Goal: Task Accomplishment & Management: Use online tool/utility

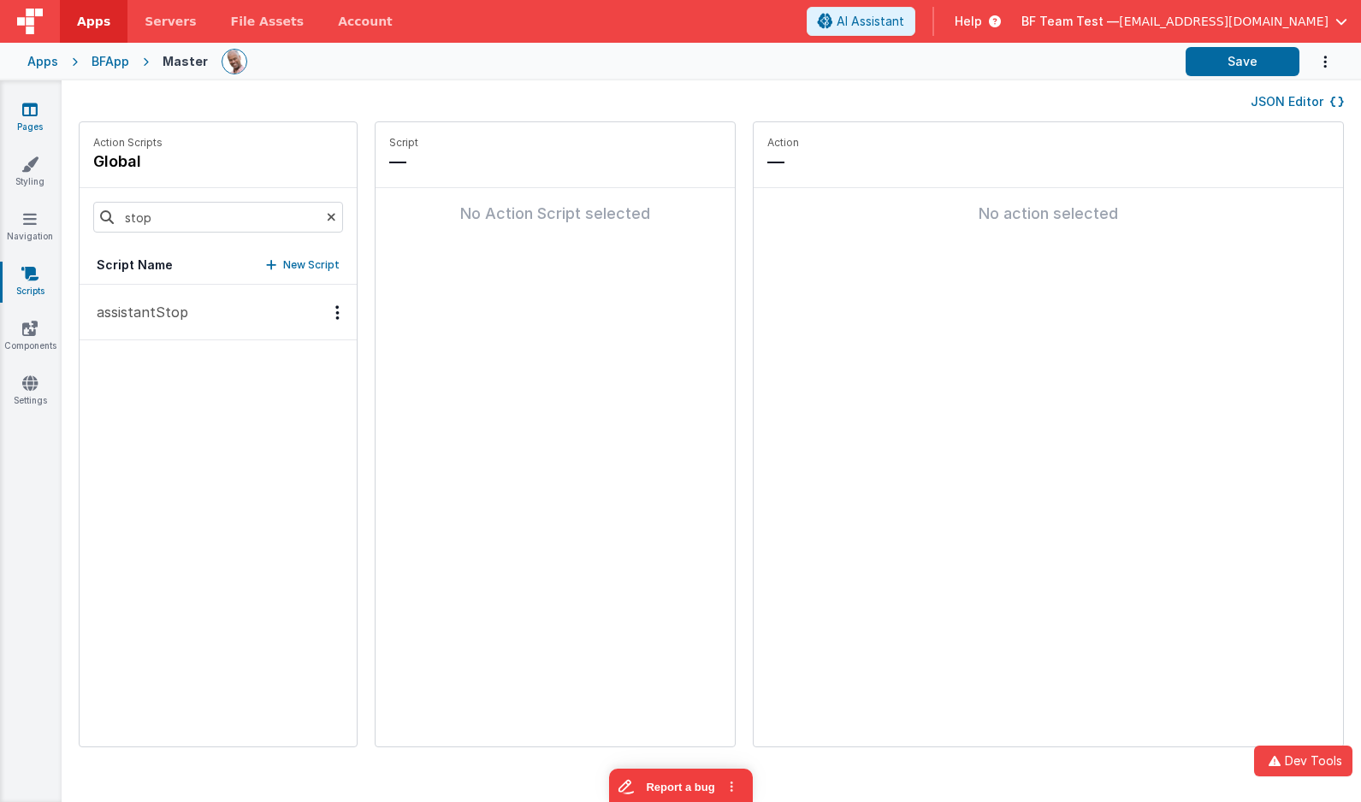
click at [44, 106] on link "Pages" at bounding box center [30, 118] width 62 height 34
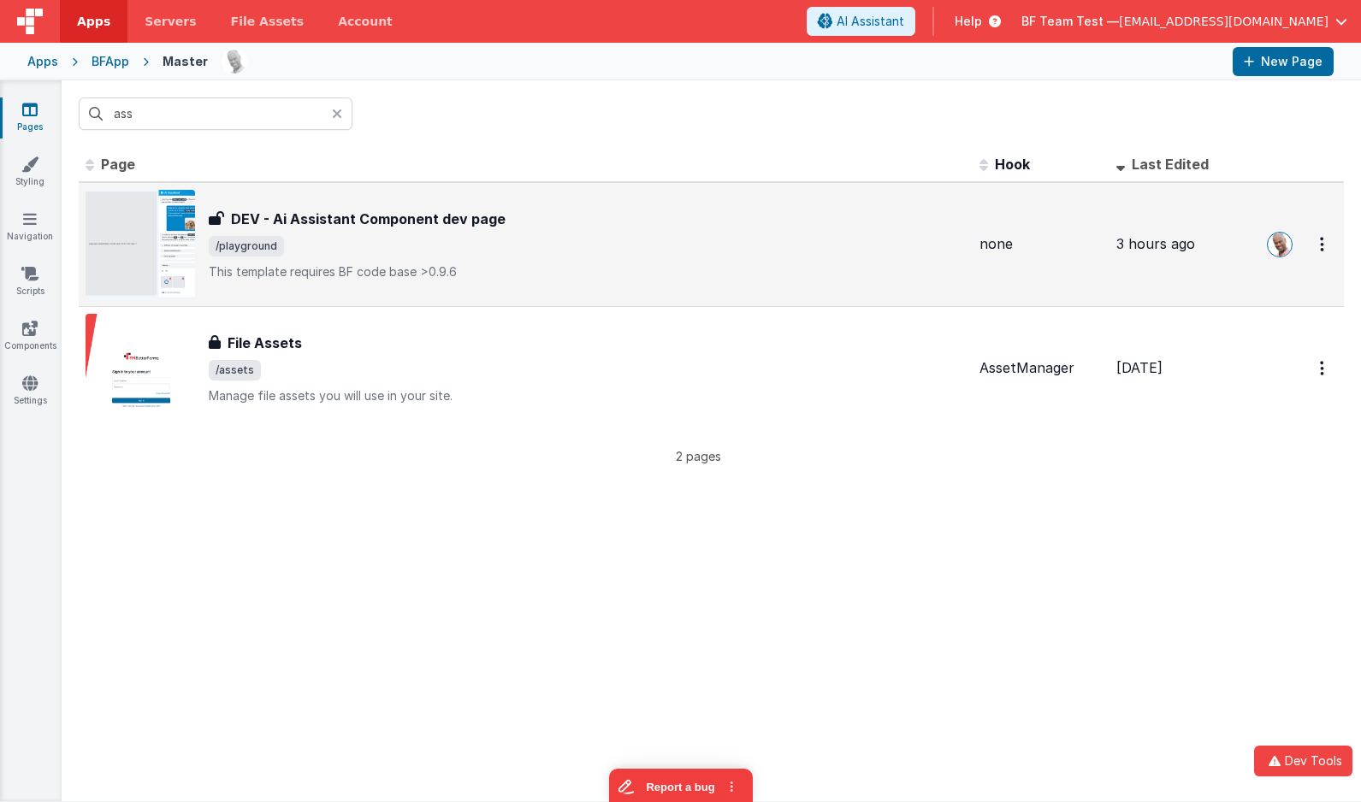
click at [559, 208] on div "DEV - Ai Assistant Component dev page DEV - Ai Assistant Component dev page /pl…" at bounding box center [526, 244] width 880 height 109
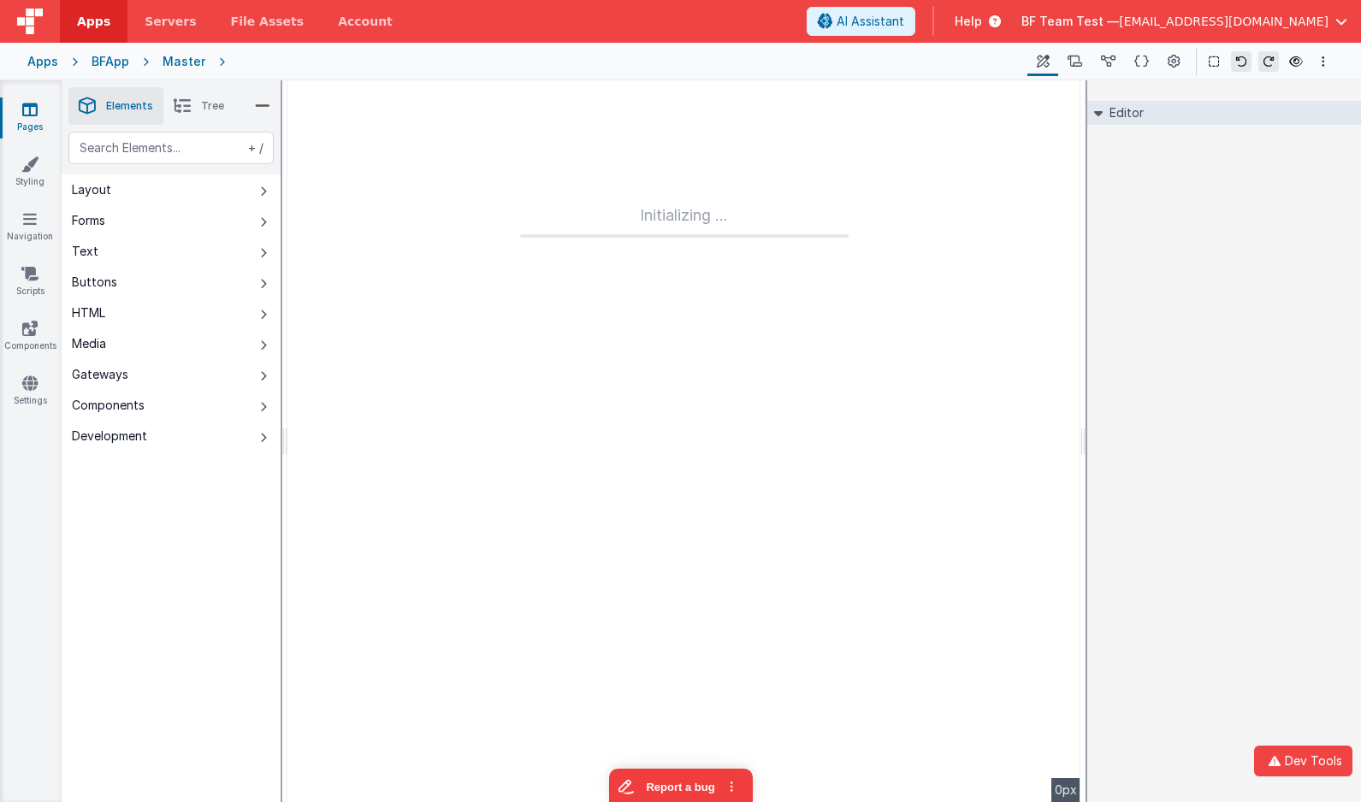
click at [1292, 212] on div "Editor DEV: Focus DEV: builderToggleConditionalCSS DEV: Remove DND DEV: updateS…" at bounding box center [1224, 441] width 274 height 722
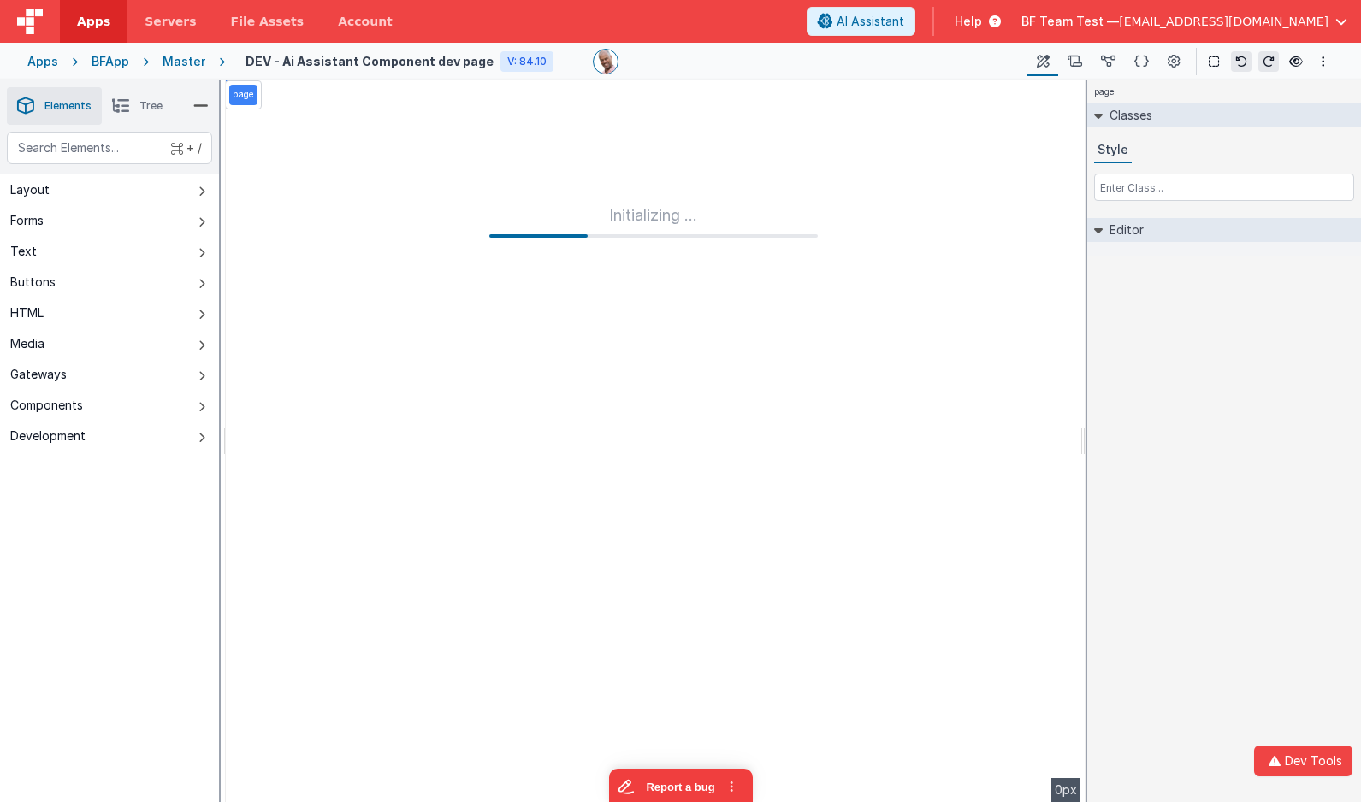
click at [1292, 212] on div "Classes Style" at bounding box center [1224, 160] width 274 height 115
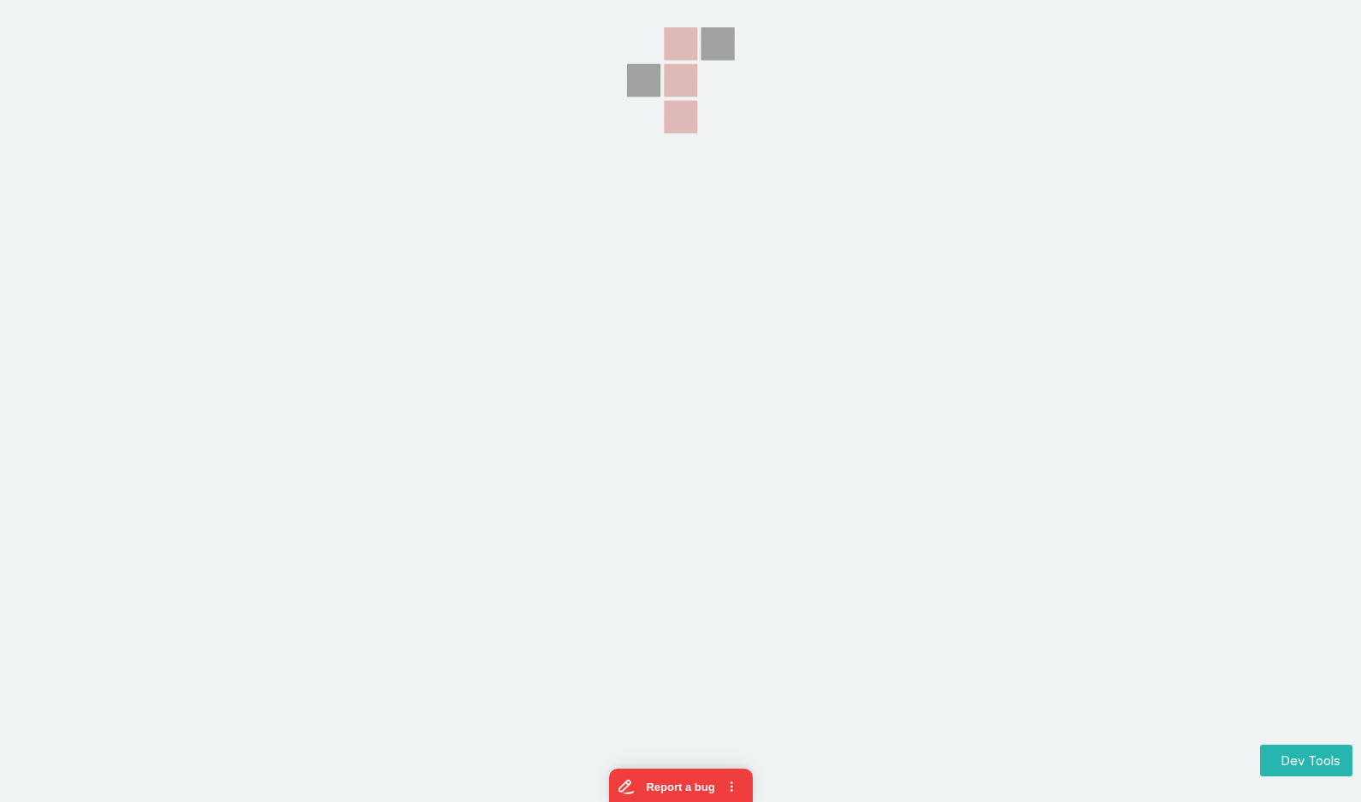
click at [380, 98] on section at bounding box center [680, 200] width 1361 height 401
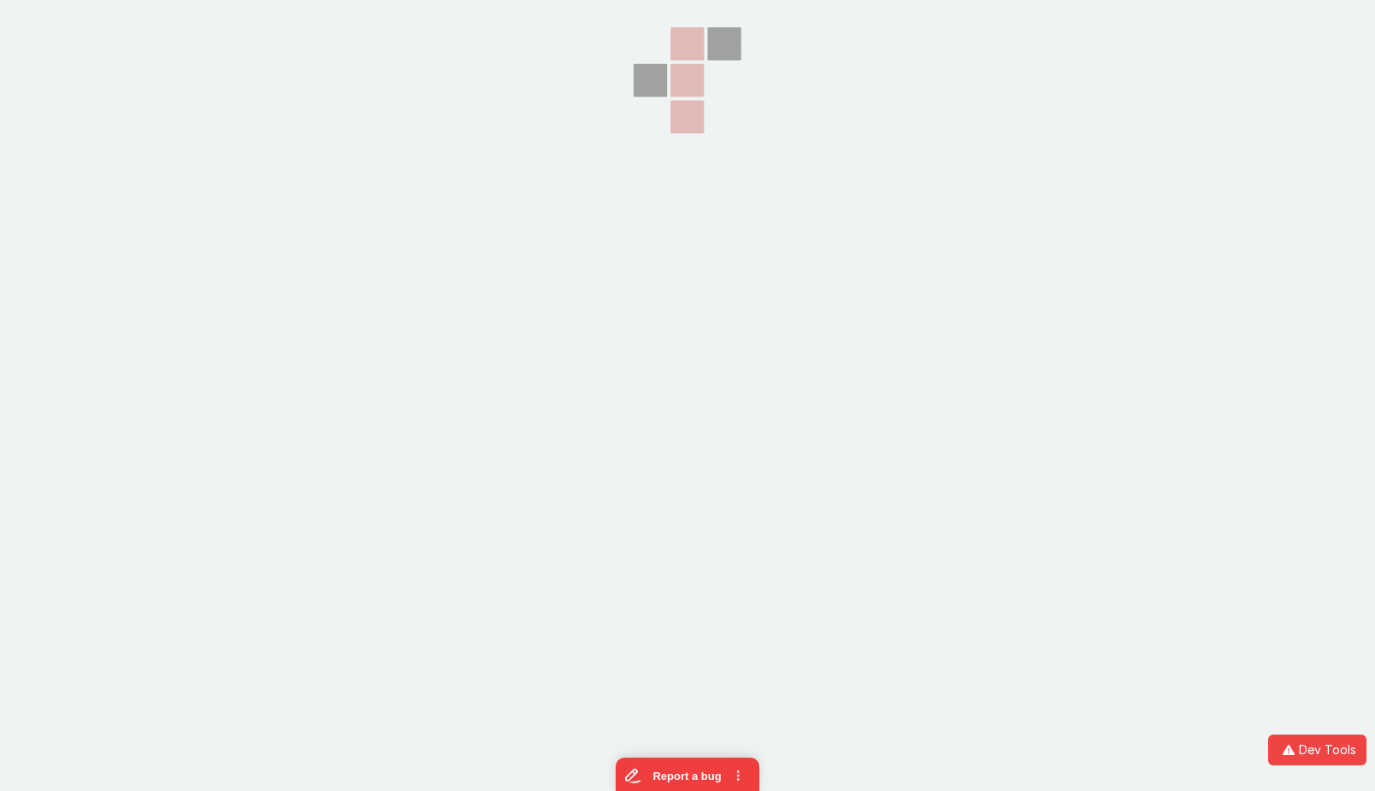
click at [631, 127] on icon at bounding box center [687, 80] width 171 height 161
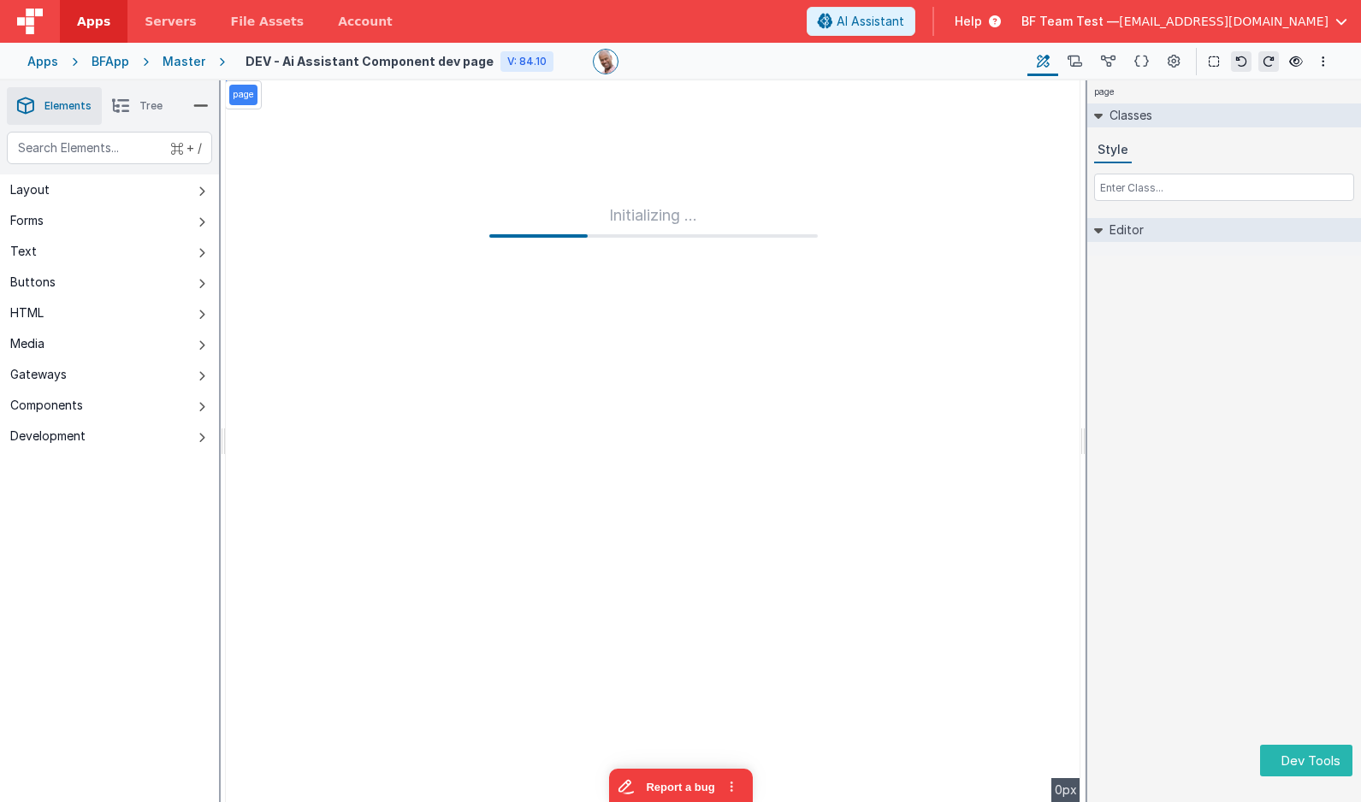
click at [1185, 275] on div "page Classes Style Editor DEV: Focus DEV: builderToggleConditionalCSS DEV: Remo…" at bounding box center [1224, 441] width 274 height 722
click at [1207, 34] on header "Apps Servers File Assets Account Some FUTURE Slot AI Assistant Help BF Team Tes…" at bounding box center [680, 21] width 1361 height 43
click at [1119, 21] on span "BF Team Test —" at bounding box center [1070, 21] width 98 height 17
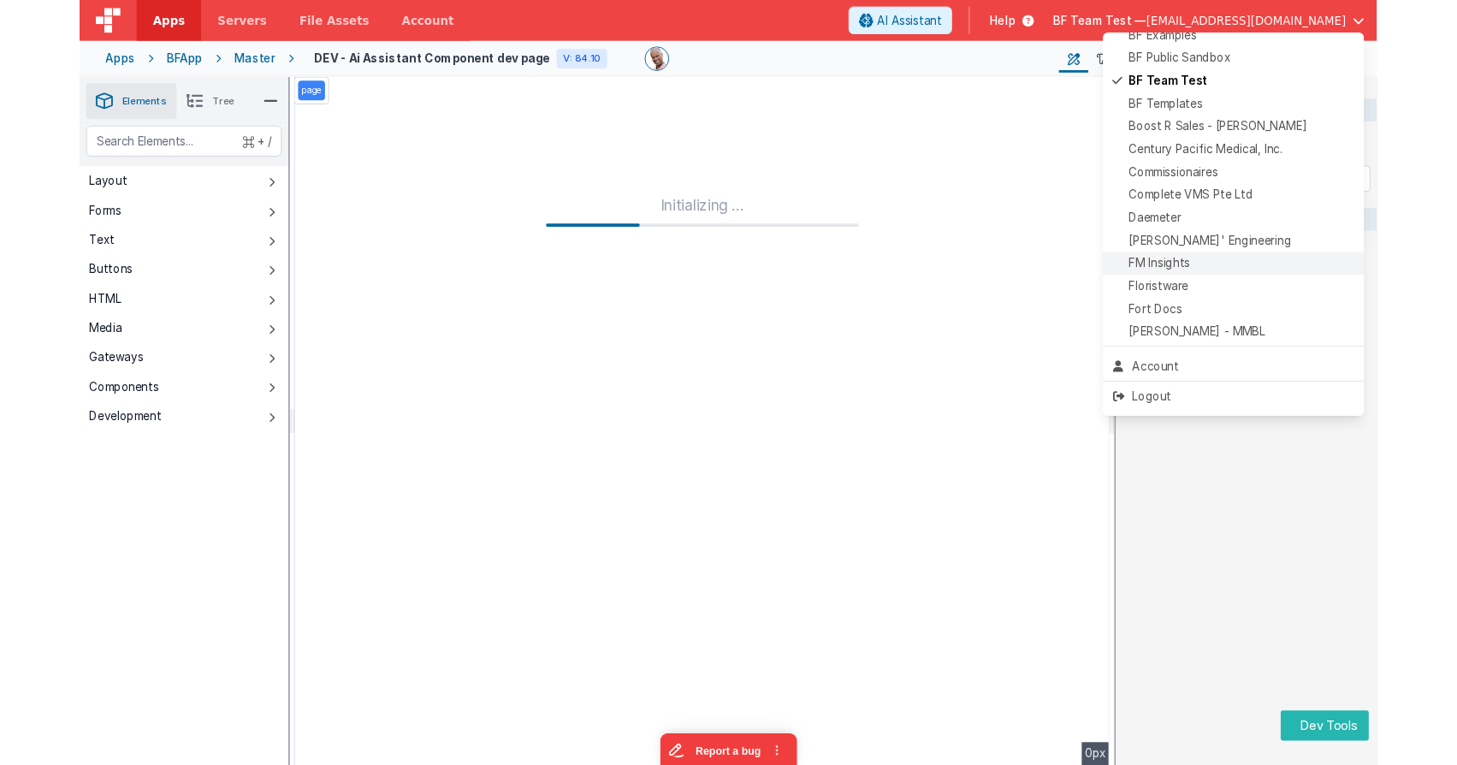
scroll to position [122, 0]
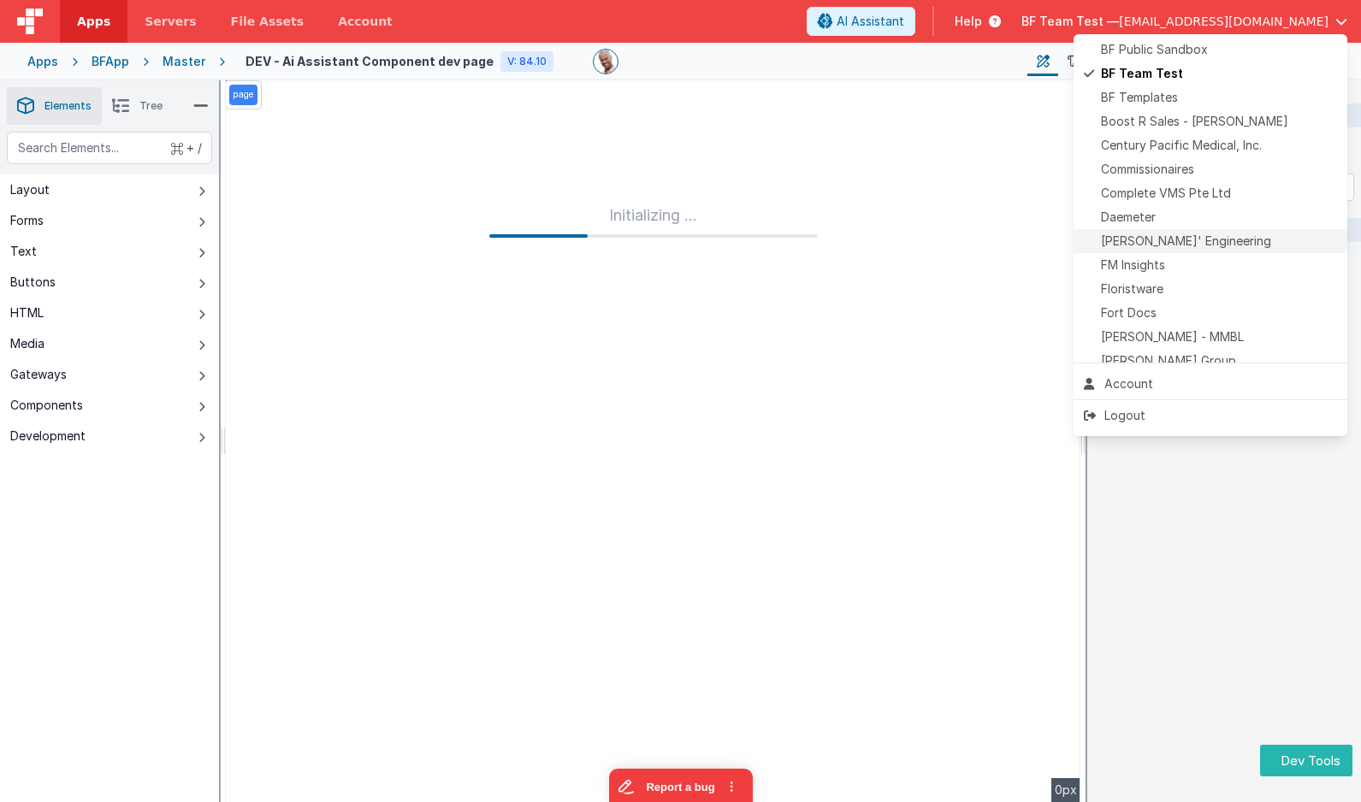
click at [1173, 245] on span "Delfs' Engineering" at bounding box center [1186, 241] width 170 height 17
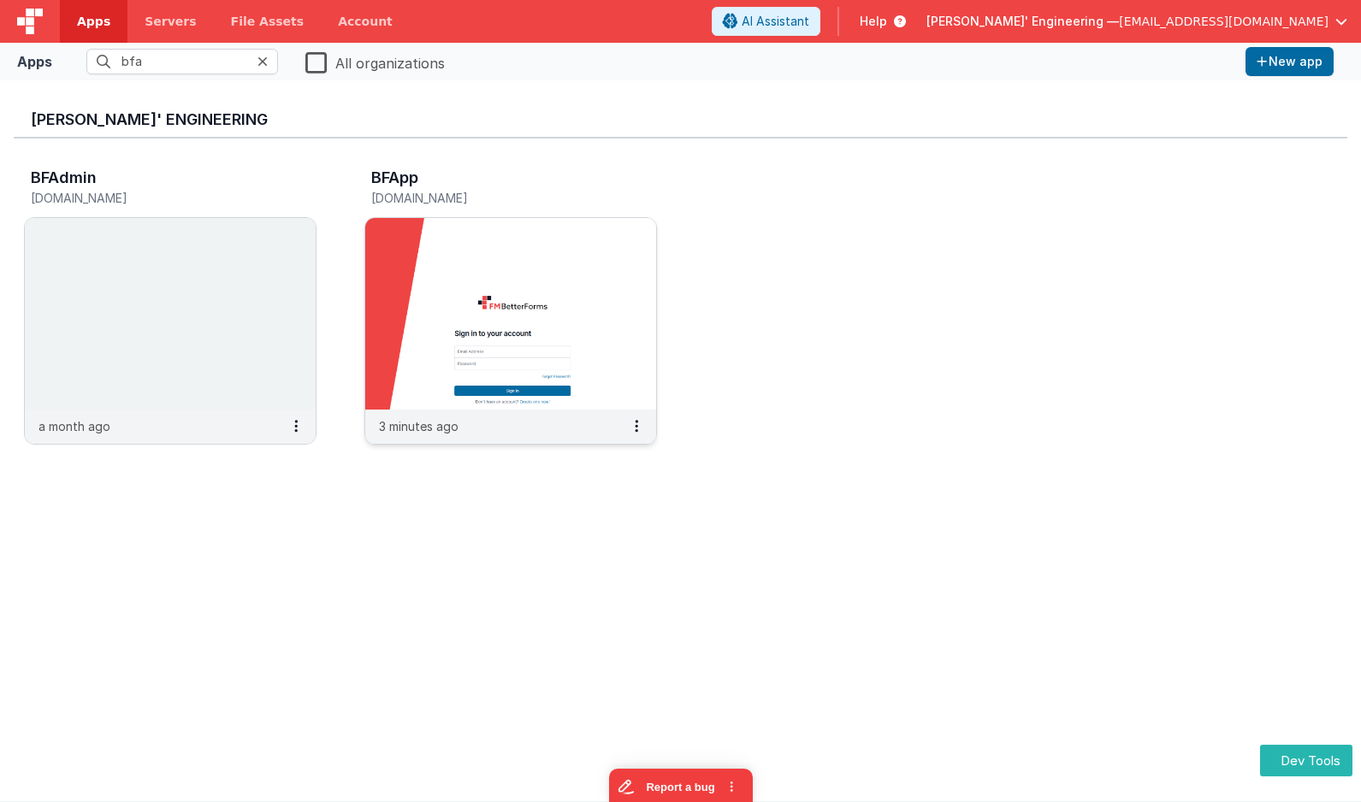
click at [478, 305] on img at bounding box center [510, 314] width 291 height 192
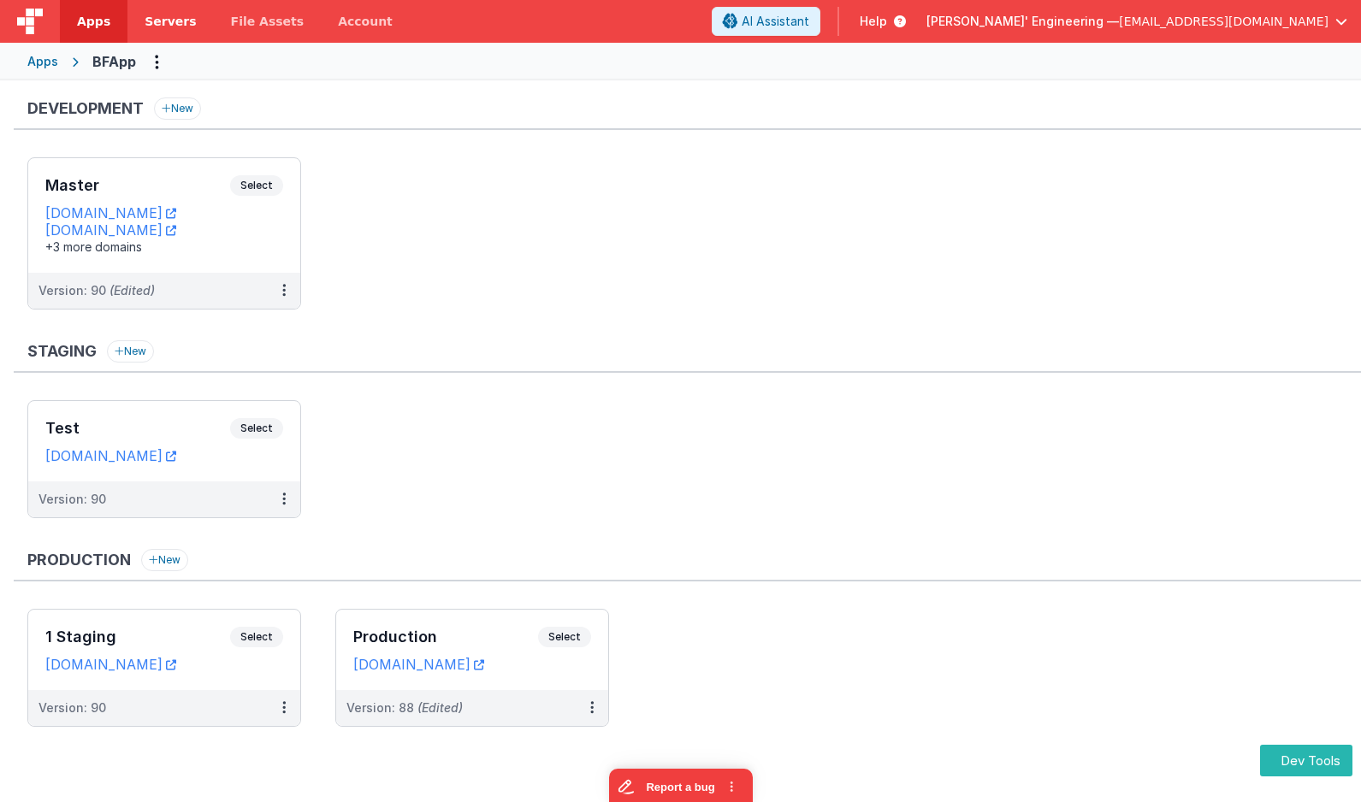
click at [163, 27] on span "Servers" at bounding box center [170, 21] width 51 height 17
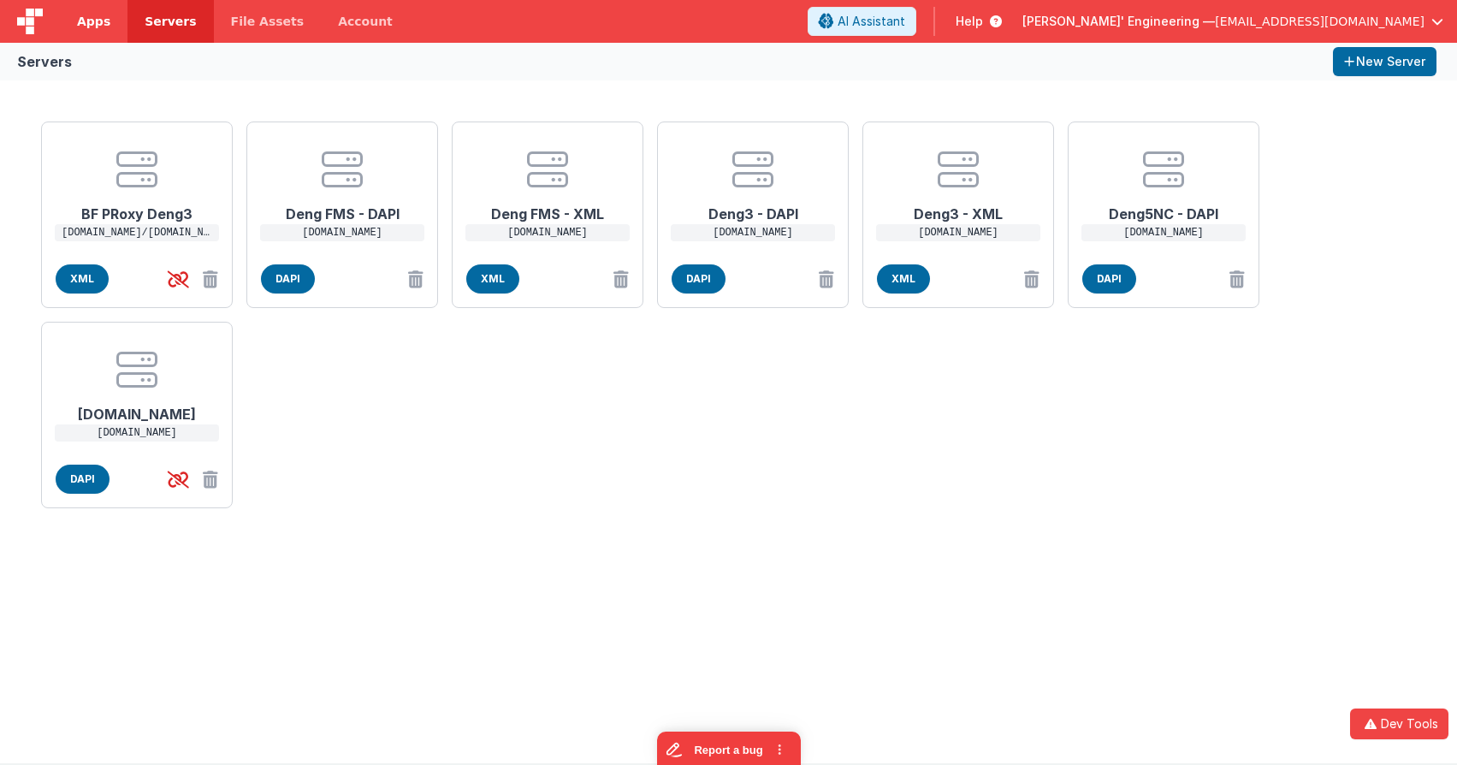
click at [90, 17] on span "Apps" at bounding box center [93, 21] width 33 height 17
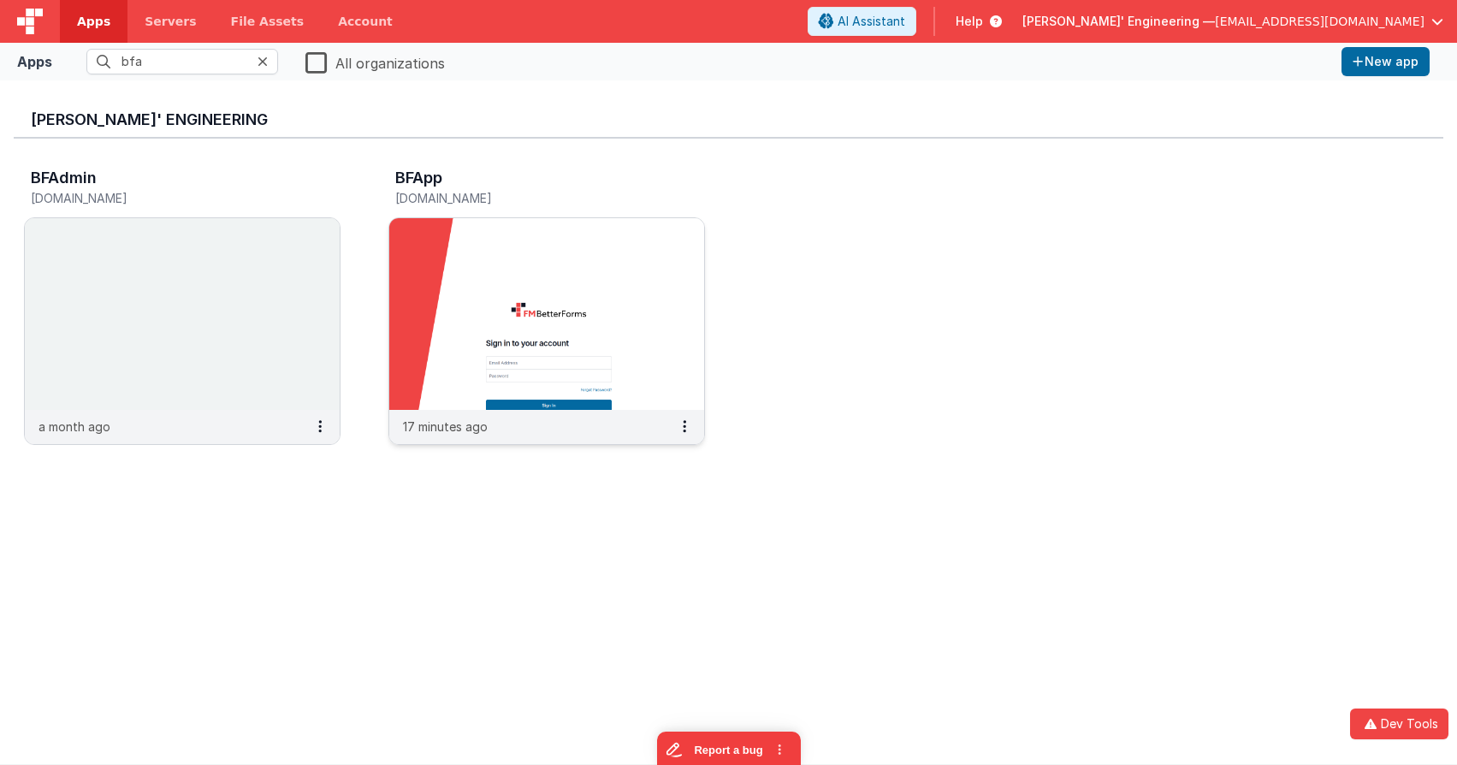
drag, startPoint x: 482, startPoint y: 245, endPoint x: 470, endPoint y: 233, distance: 17.5
click at [470, 233] on img at bounding box center [546, 314] width 315 height 192
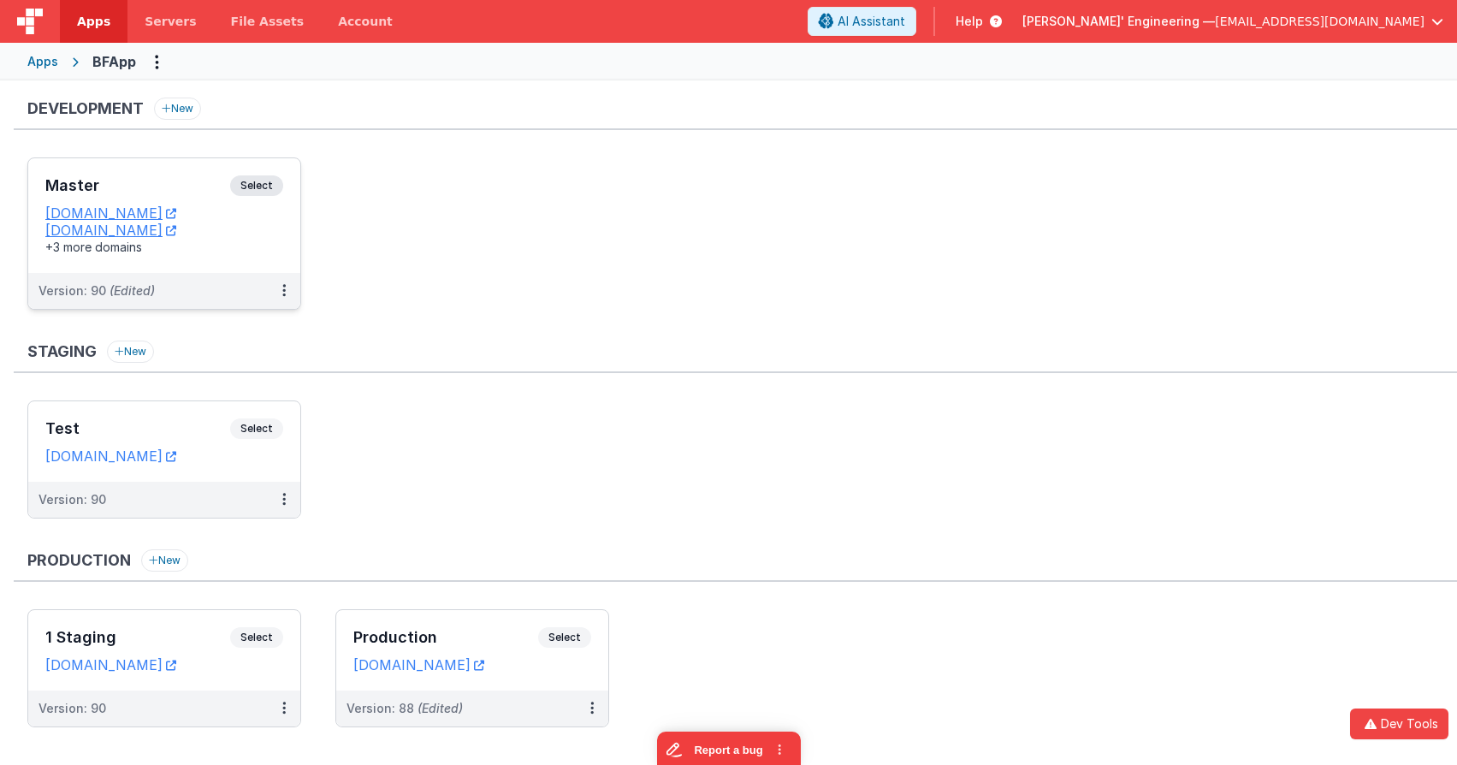
click at [274, 186] on span "Select" at bounding box center [256, 185] width 53 height 21
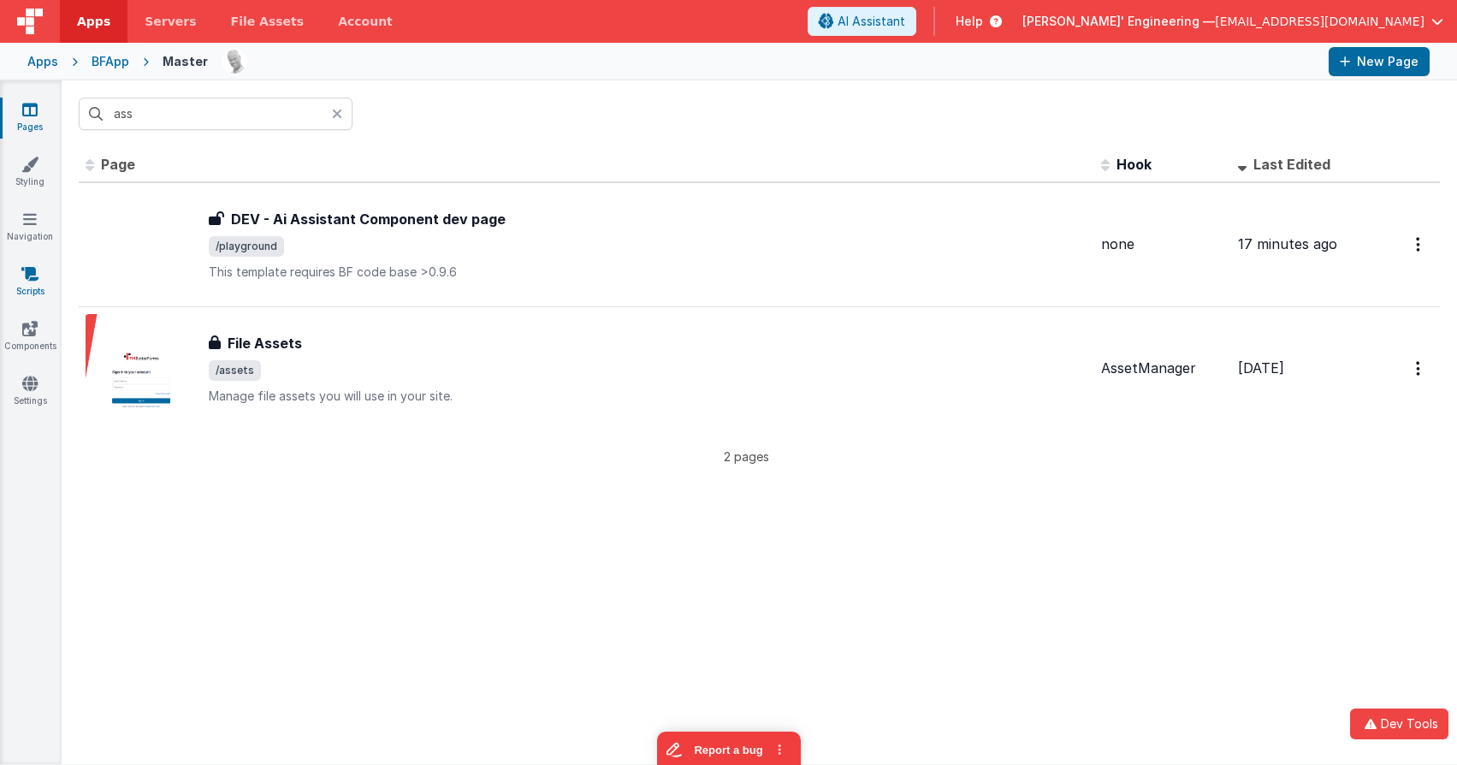
click at [36, 278] on icon at bounding box center [29, 273] width 17 height 17
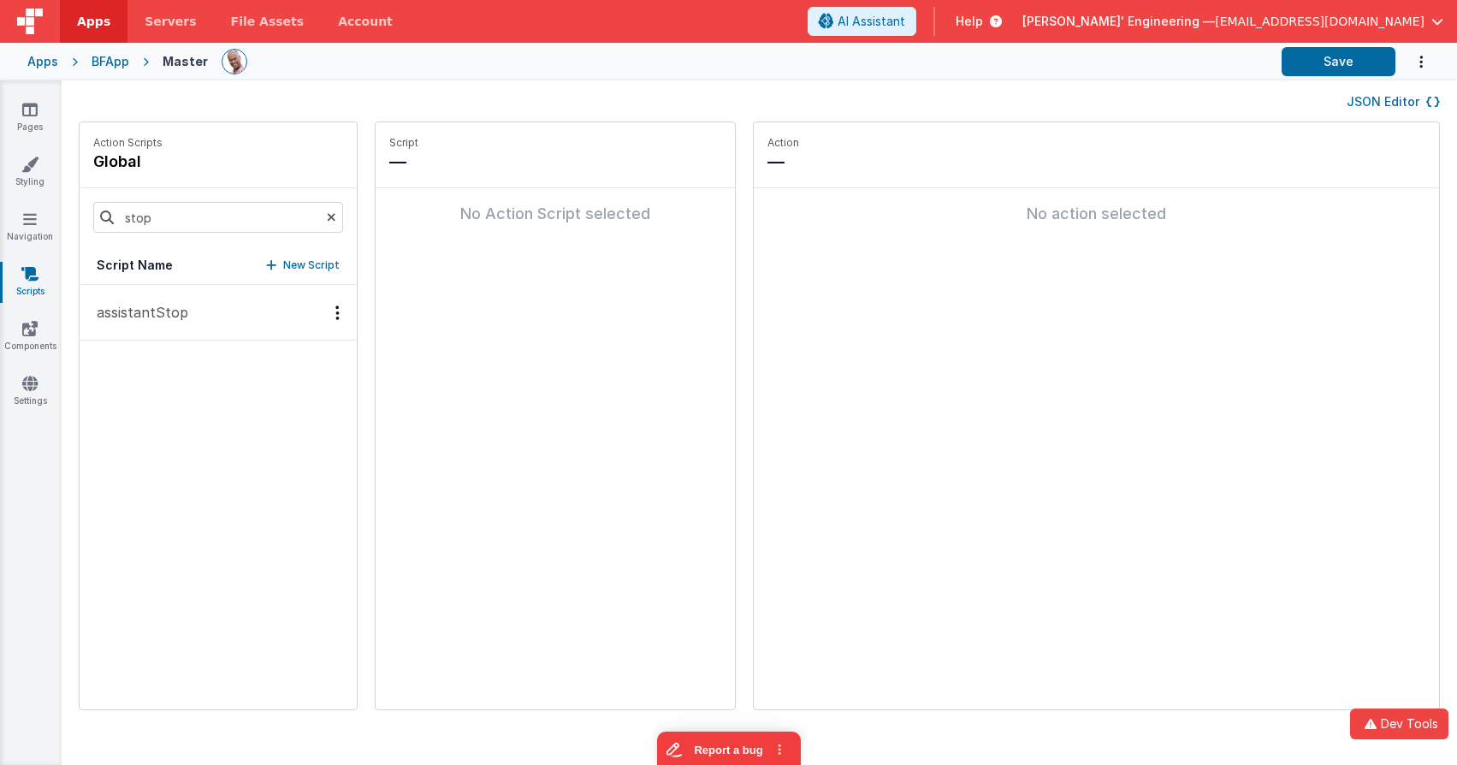
drag, startPoint x: 138, startPoint y: 304, endPoint x: 315, endPoint y: 277, distance: 179.2
click at [138, 304] on p "assistantStop" at bounding box center [137, 312] width 102 height 21
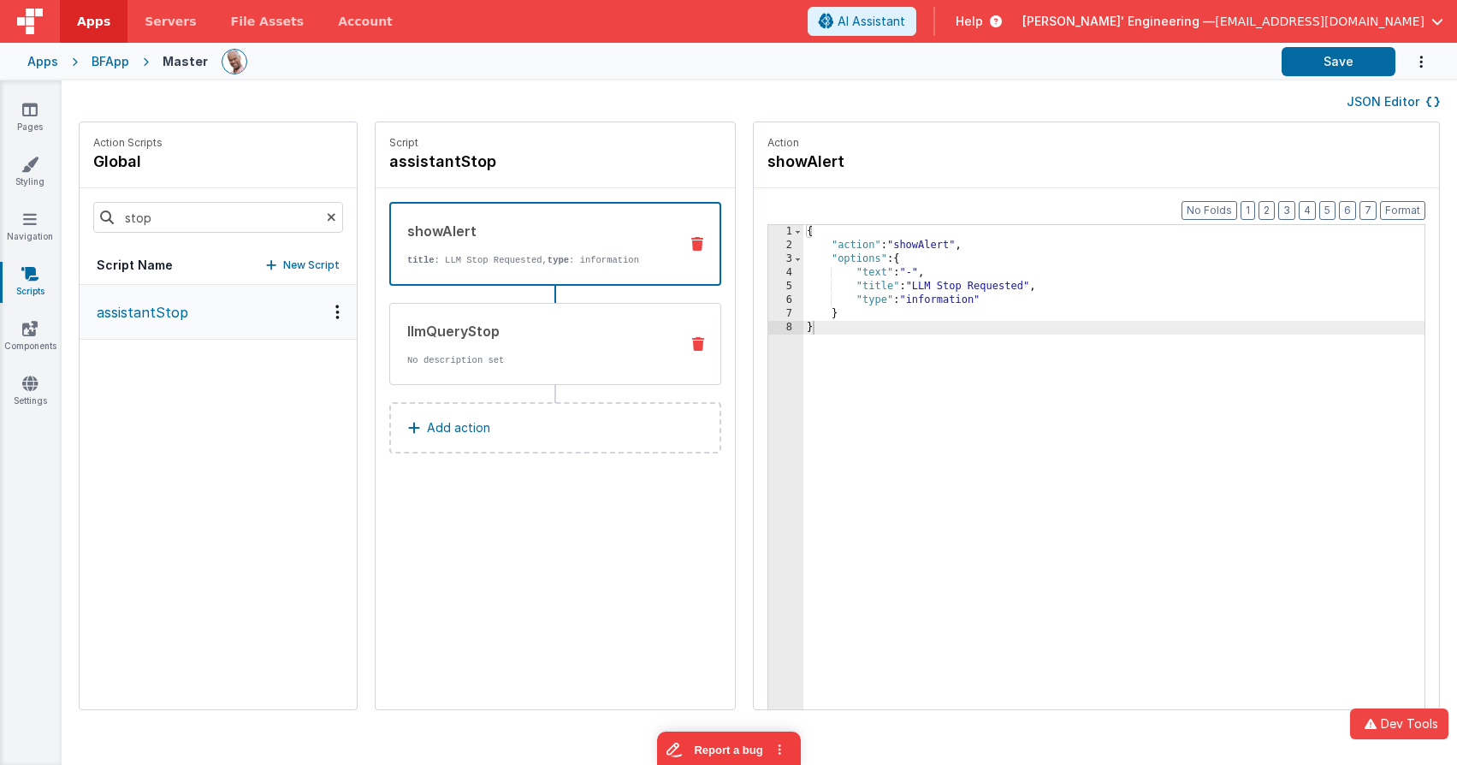
click at [568, 316] on div "llmQueryStop No description set" at bounding box center [555, 344] width 332 height 82
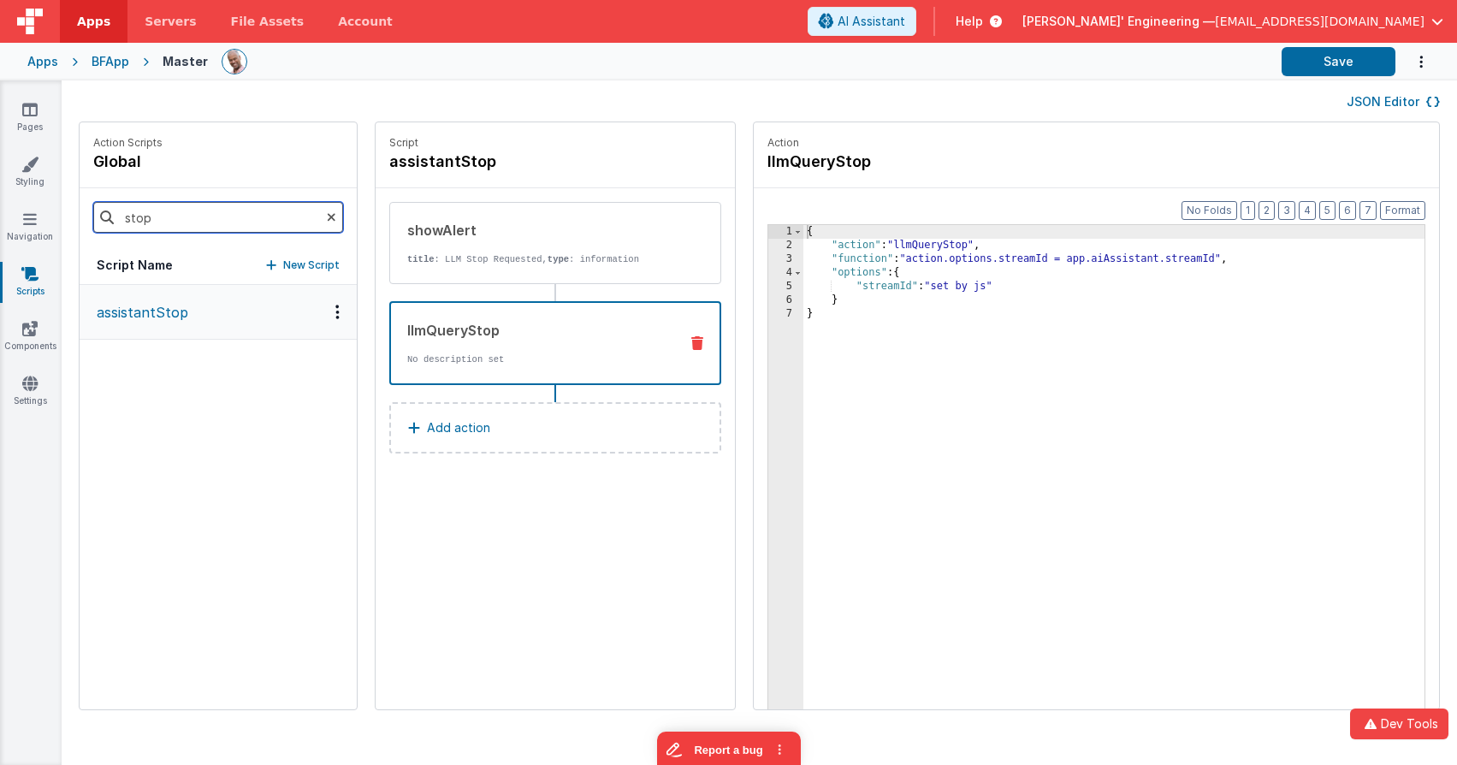
drag, startPoint x: 142, startPoint y: 191, endPoint x: 82, endPoint y: 180, distance: 60.9
click at [83, 180] on div "Action Scripts global stop Script Name New Script assistantStop" at bounding box center [218, 415] width 277 height 587
type input "strea"
click at [229, 324] on button "assistantReceiveResultsStream" at bounding box center [218, 313] width 277 height 56
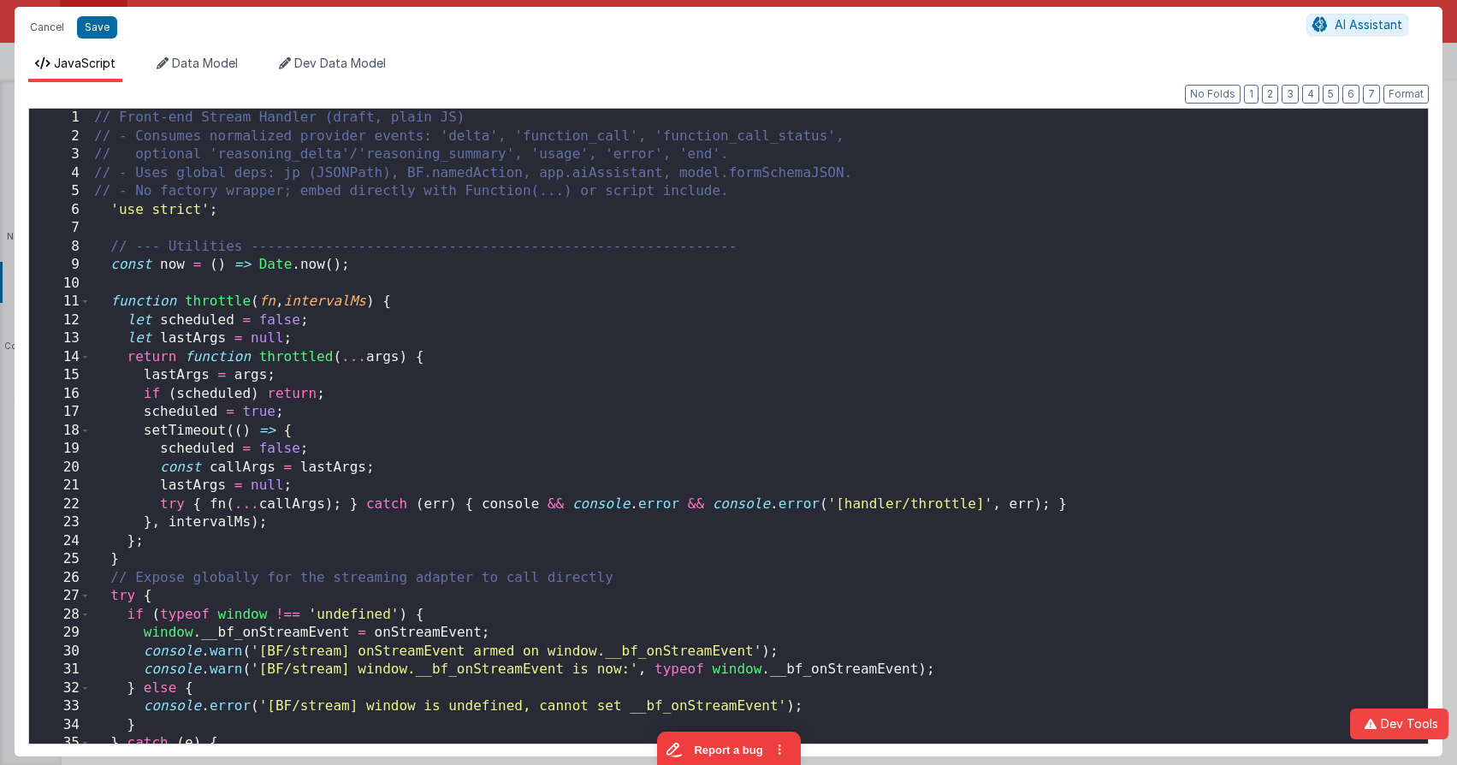
scroll to position [5799, 0]
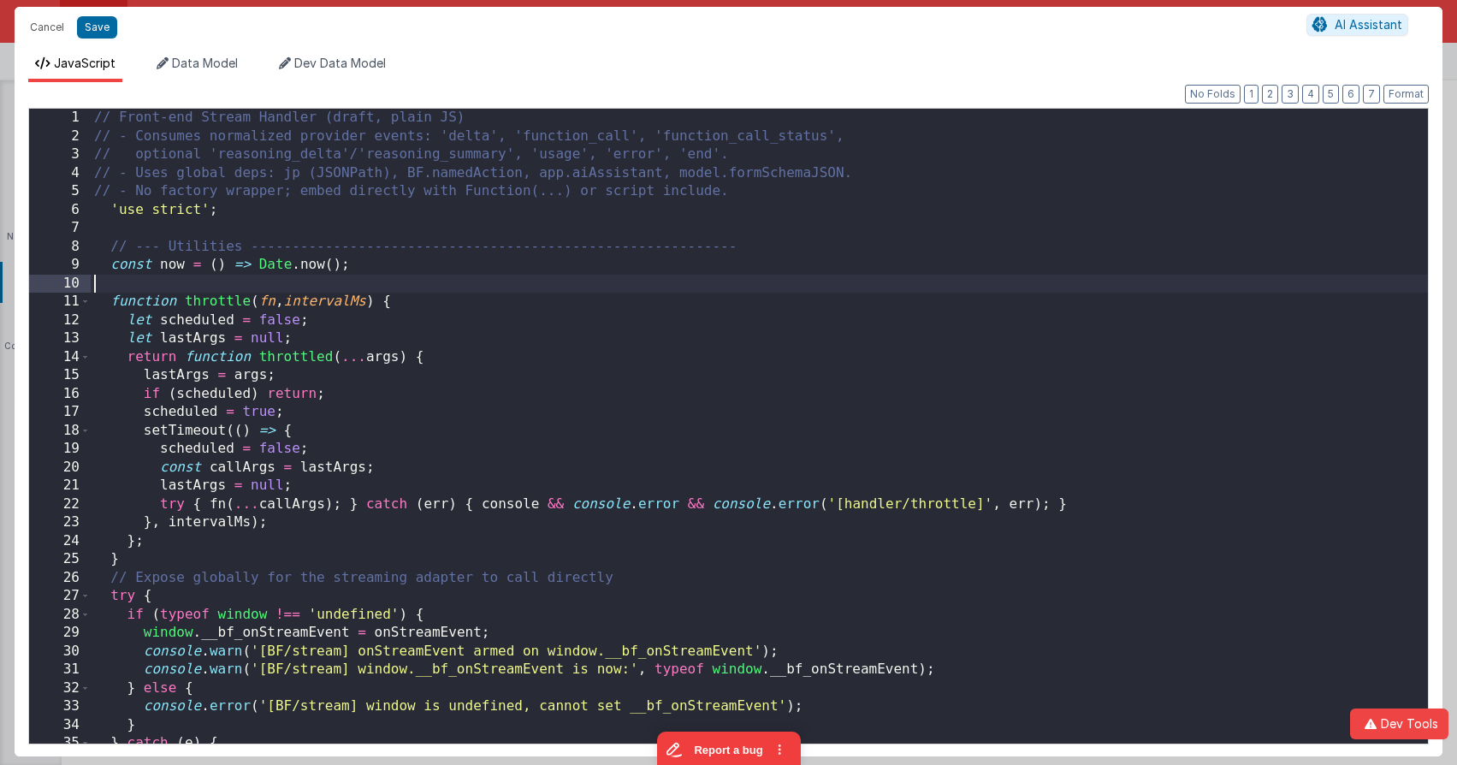
click at [754, 283] on div "// Front-end Stream Handler (draft, plain JS) // - Consumes normalized provider…" at bounding box center [759, 450] width 1337 height 682
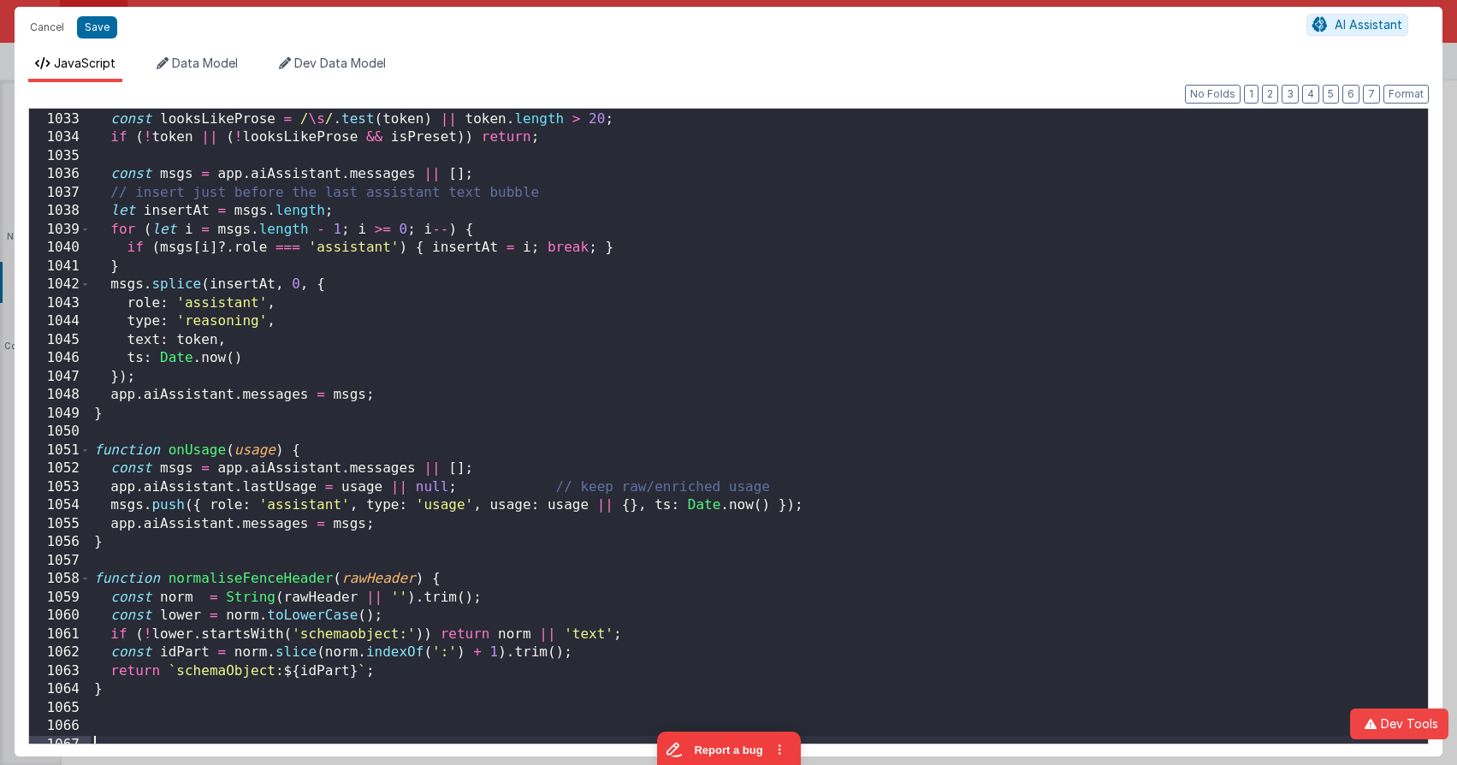
scroll to position [19032, 0]
click at [104, 29] on button "Save" at bounding box center [97, 27] width 40 height 22
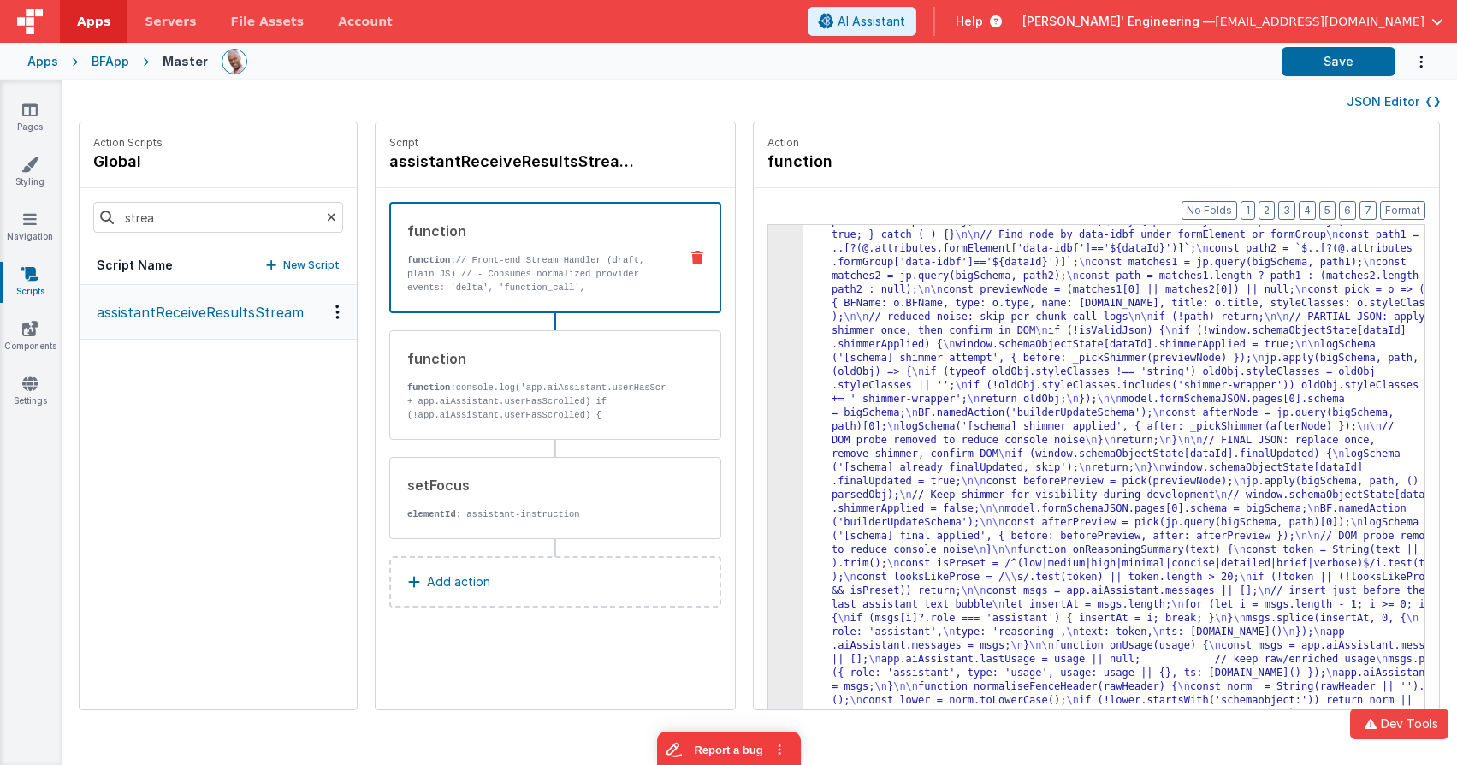
scroll to position [5566, 0]
click at [1348, 71] on button "Save" at bounding box center [1338, 61] width 114 height 29
